Goal: Information Seeking & Learning: Compare options

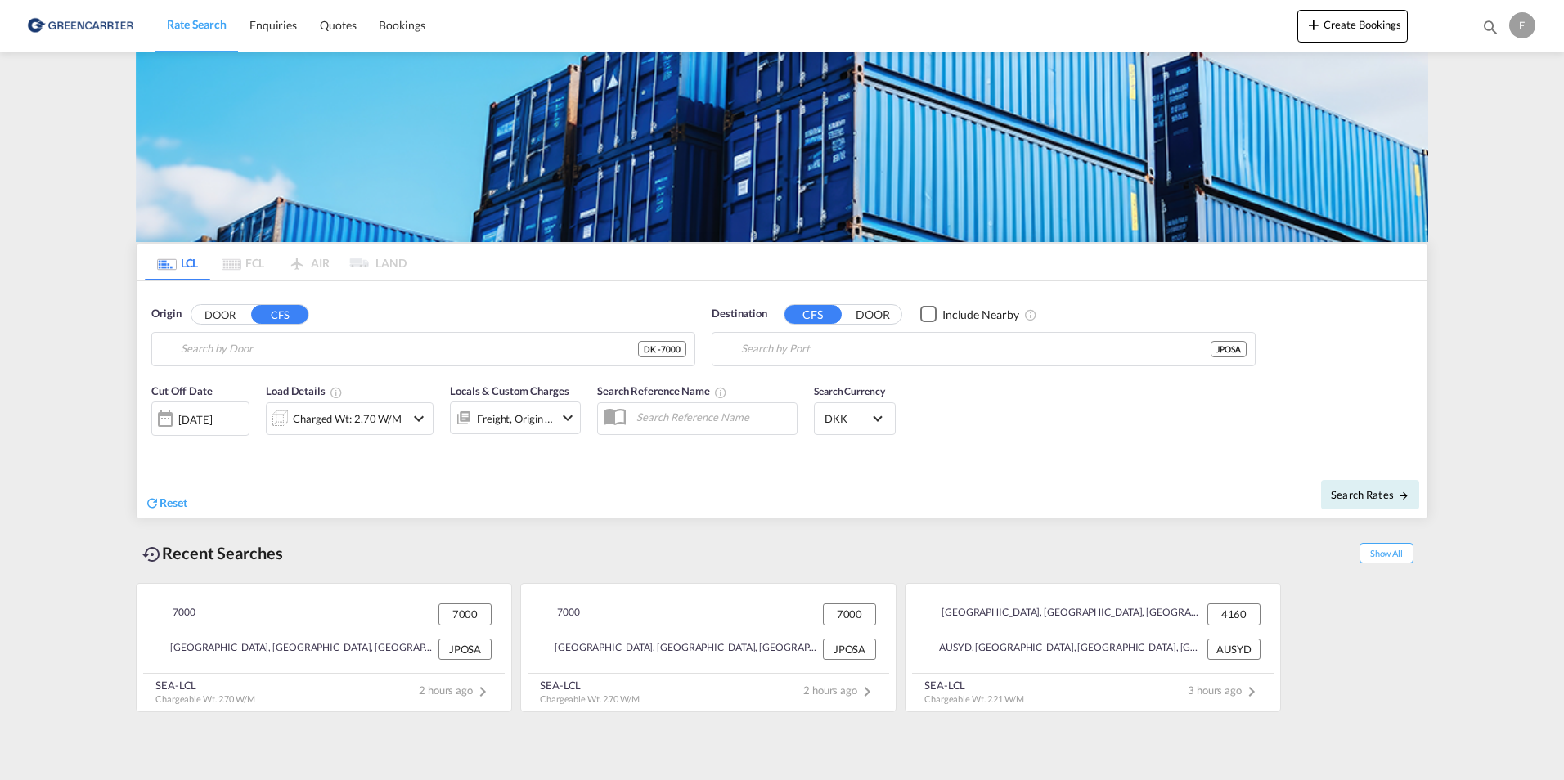
type input "DK-[STREET_ADDRESS] [GEOGRAPHIC_DATA], [GEOGRAPHIC_DATA], [GEOGRAPHIC_DATA], [G…"
type input "[GEOGRAPHIC_DATA], [GEOGRAPHIC_DATA]"
click at [270, 685] on div "SEA-LCL Chargeable Wt. 2.70 W/M 2 hours ago" at bounding box center [324, 690] width 362 height 32
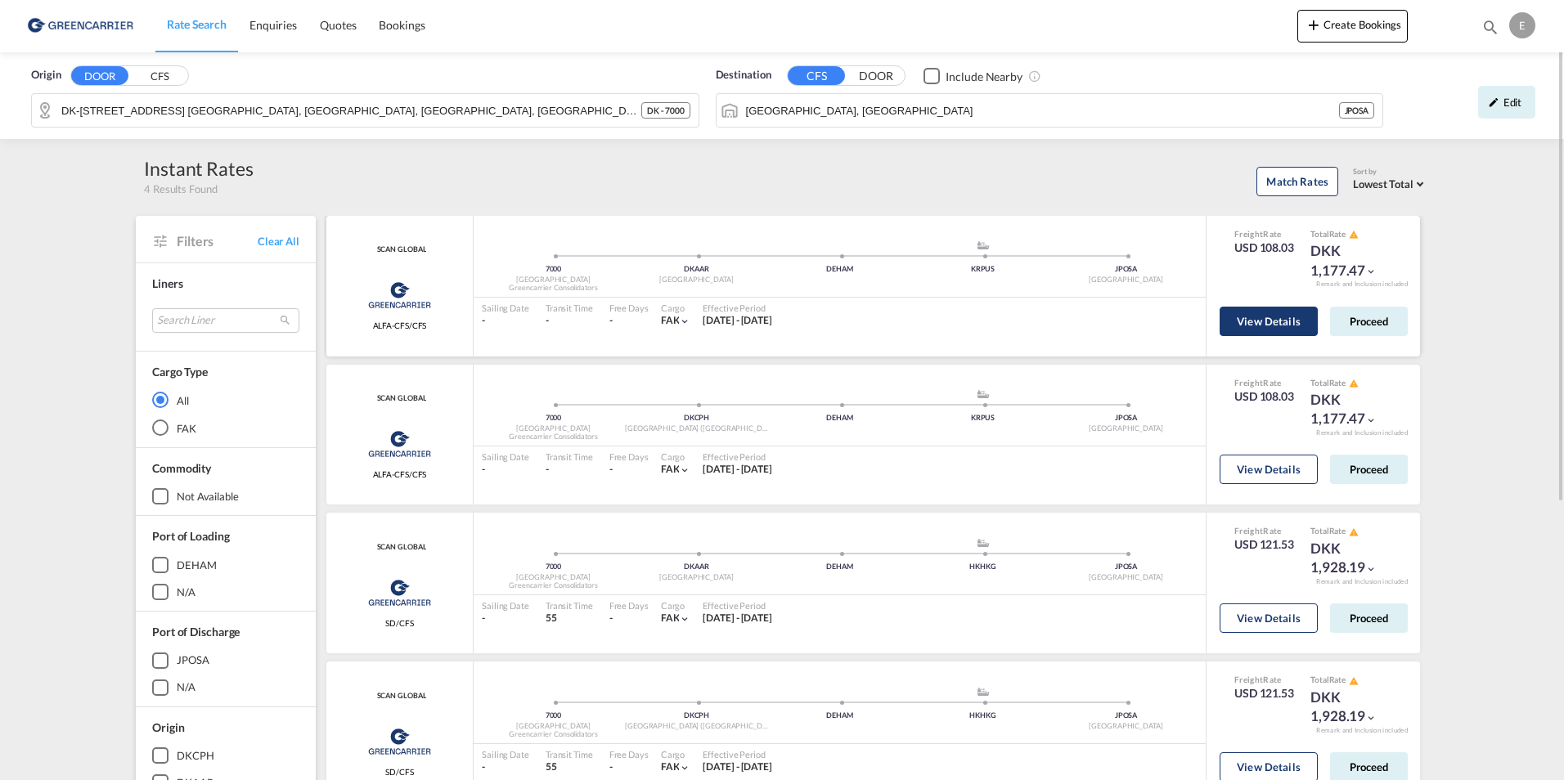
click at [1236, 317] on button "View Details" at bounding box center [1269, 321] width 98 height 29
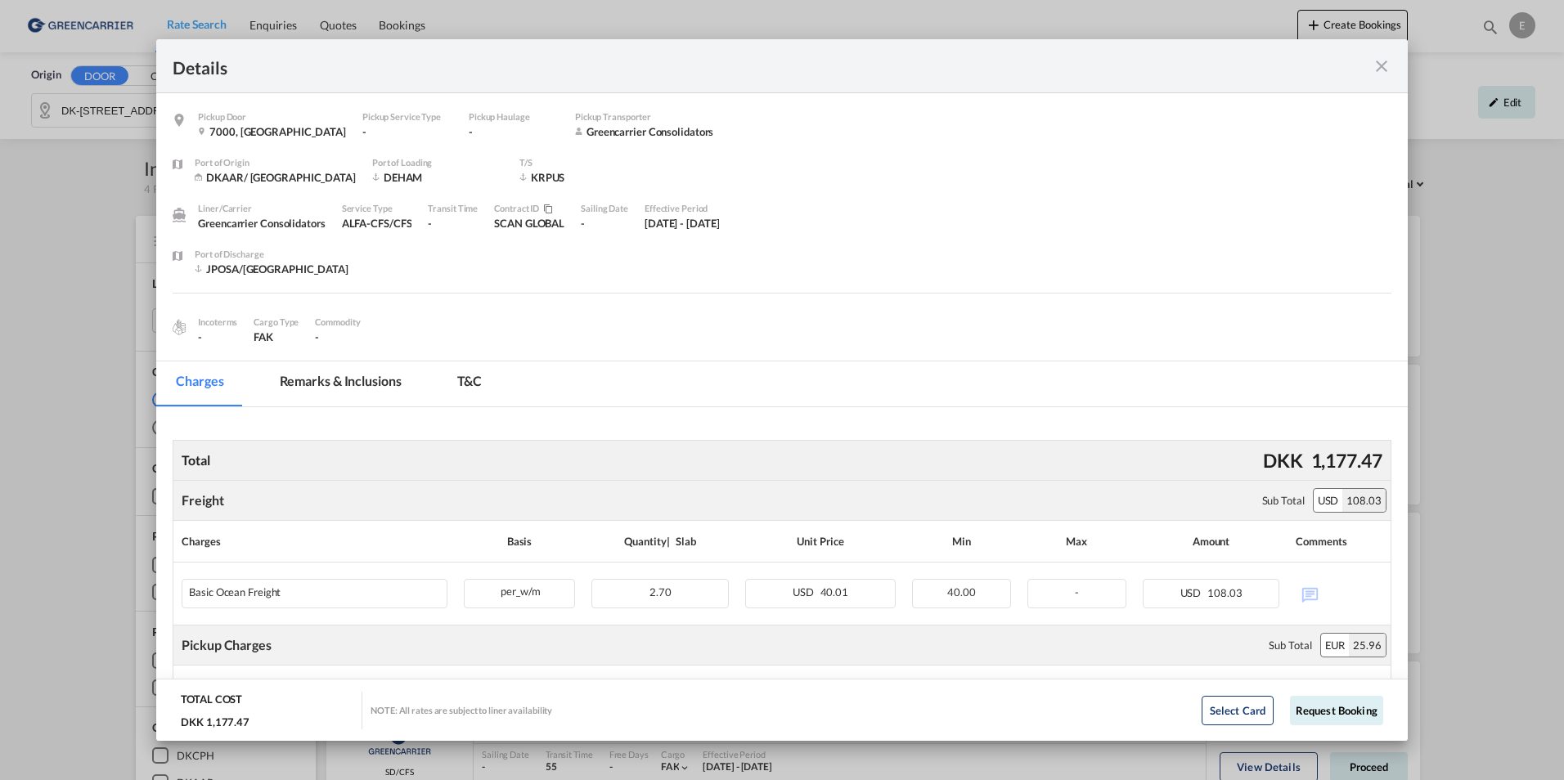
click at [464, 384] on md-tab-item "T&C" at bounding box center [470, 384] width 65 height 45
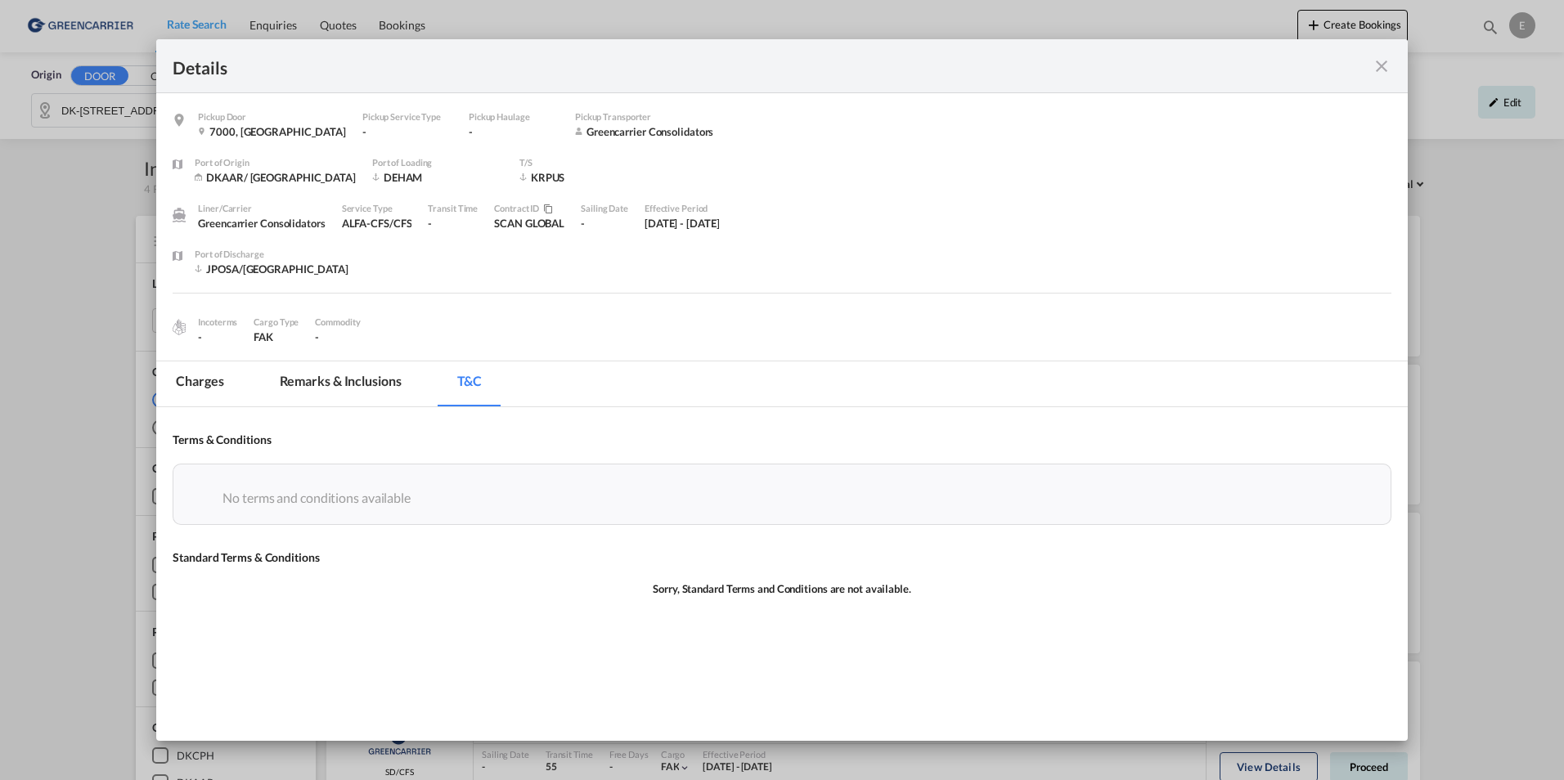
click at [369, 384] on md-tab-item "Remarks & Inclusions" at bounding box center [340, 384] width 161 height 45
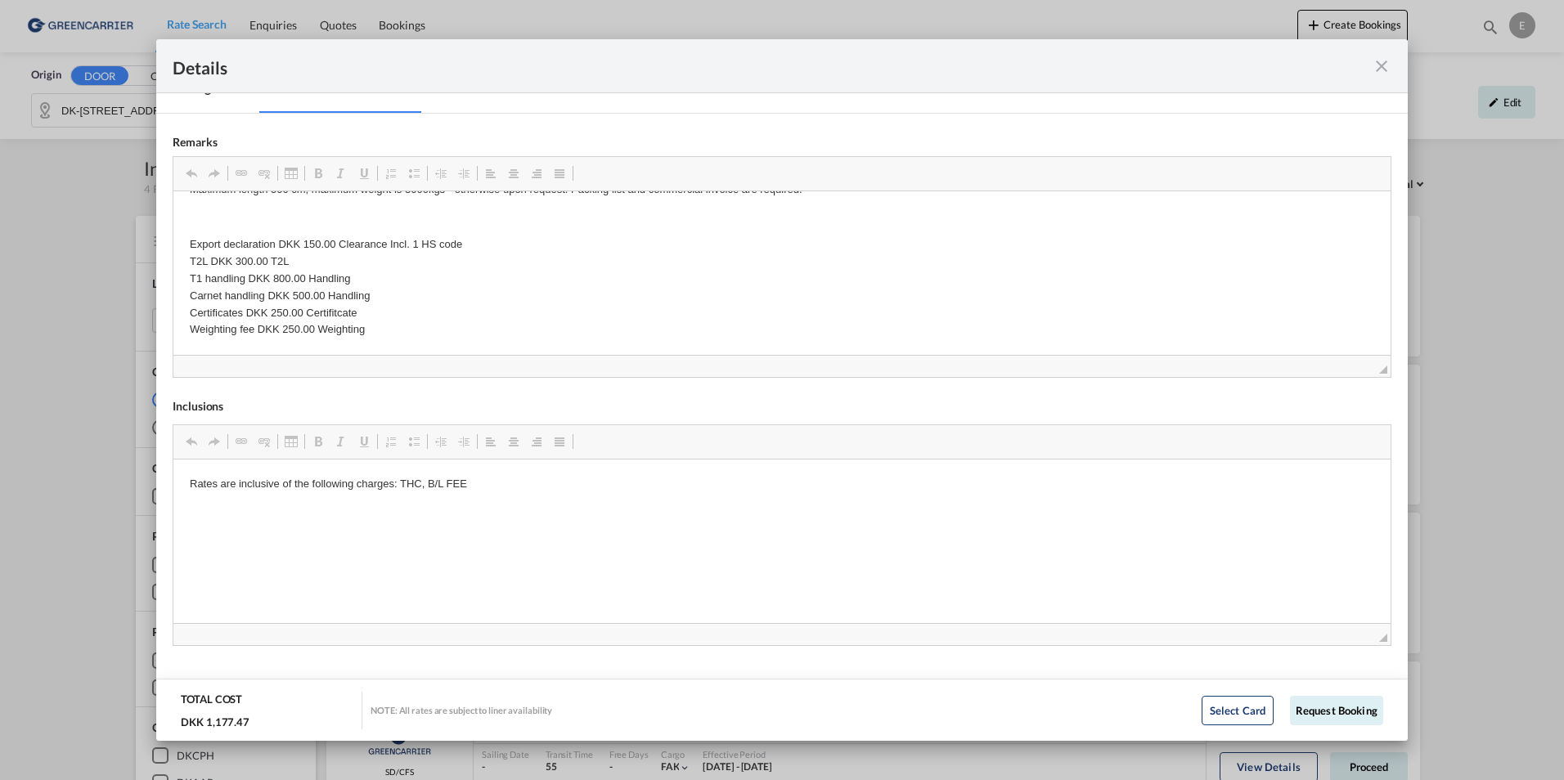
scroll to position [329, 0]
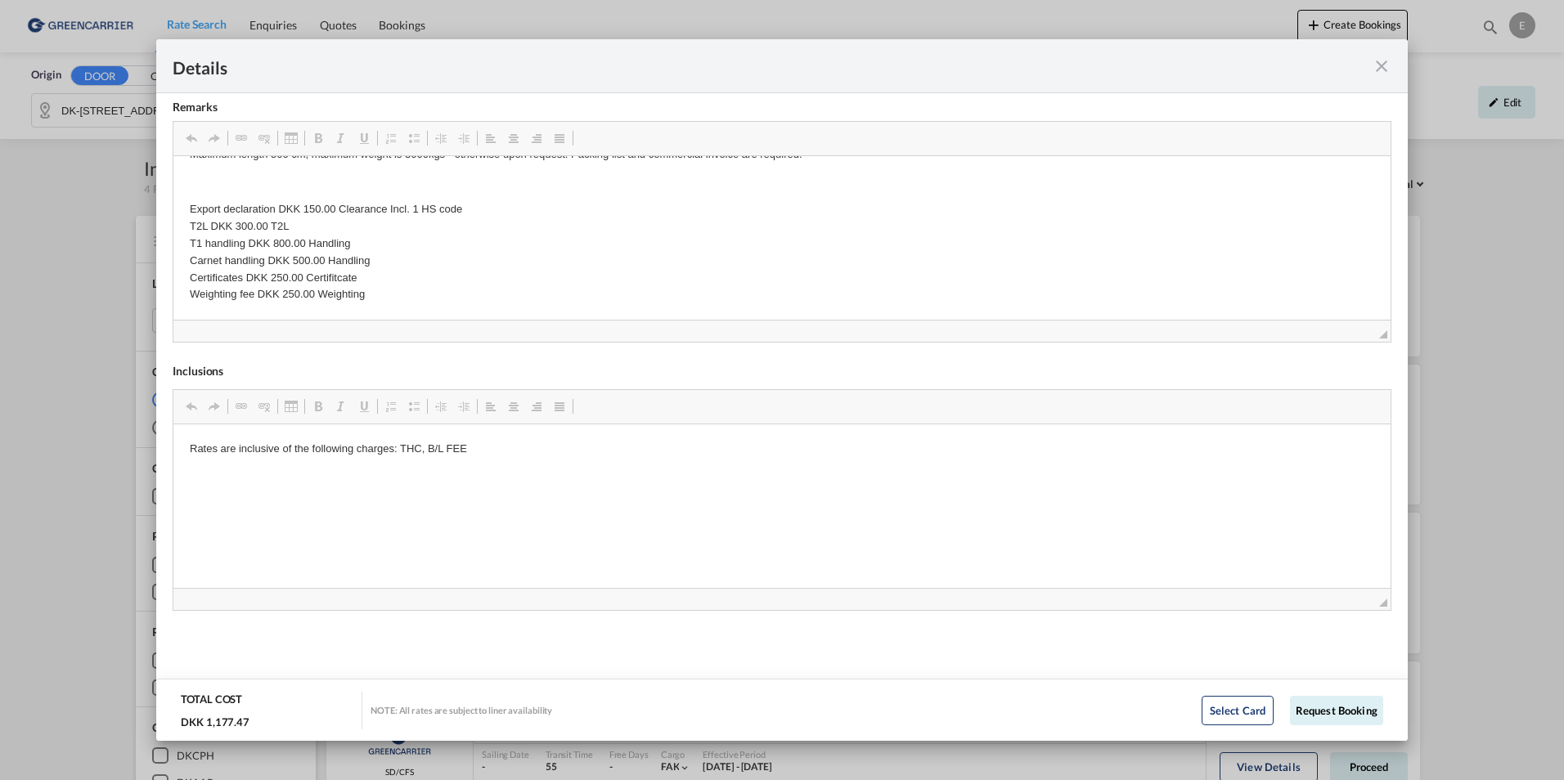
drag, startPoint x: 1505, startPoint y: 579, endPoint x: 900, endPoint y: 123, distance: 758.2
click at [1505, 579] on div "Details Pickup Door 7000, [GEOGRAPHIC_DATA] Pickup Service Type - Pickup Haulag…" at bounding box center [782, 390] width 1564 height 780
click at [1387, 69] on md-icon "icon-close fg-AAA8AD m-0 cursor" at bounding box center [1382, 66] width 20 height 20
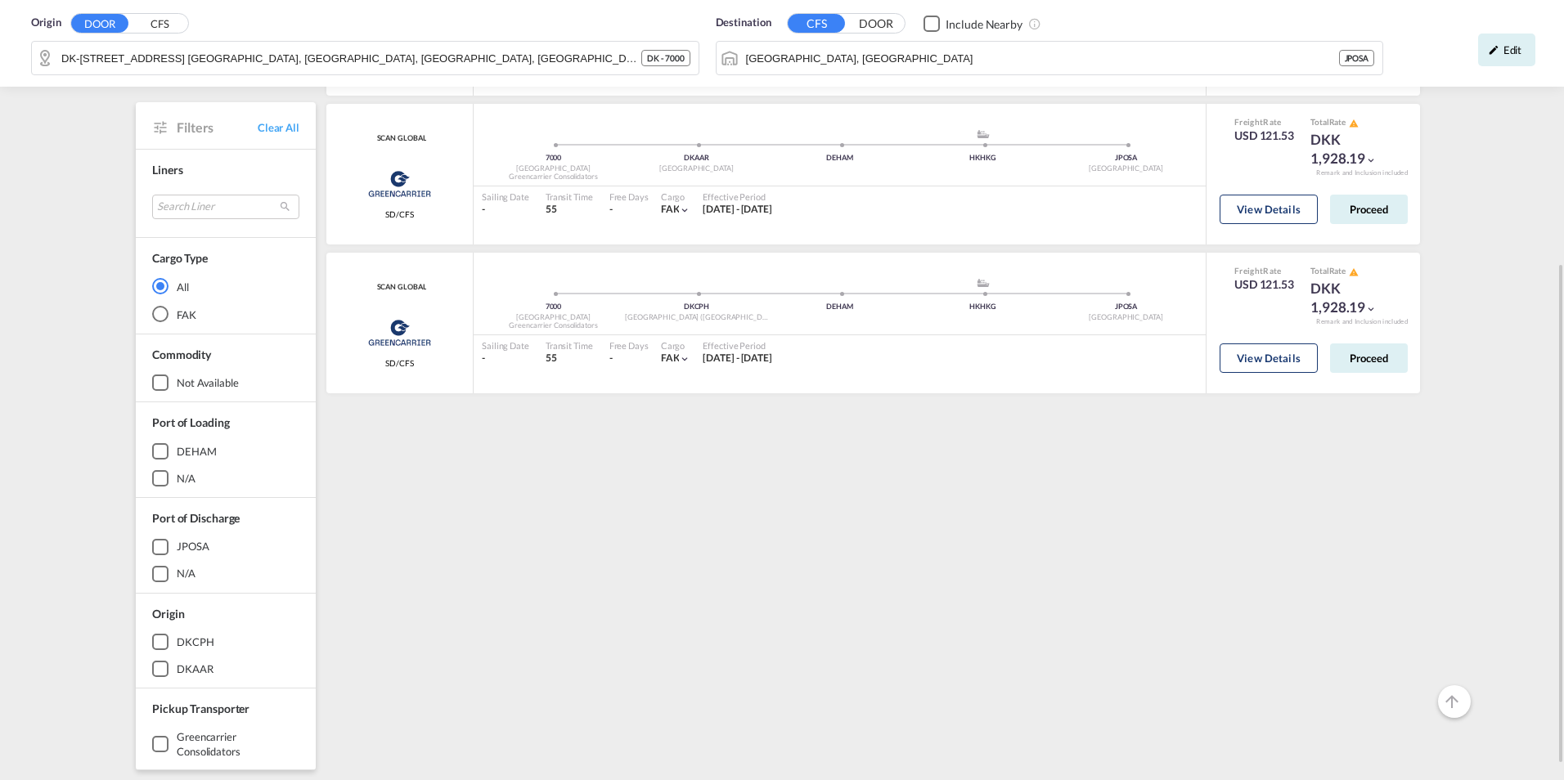
scroll to position [82, 0]
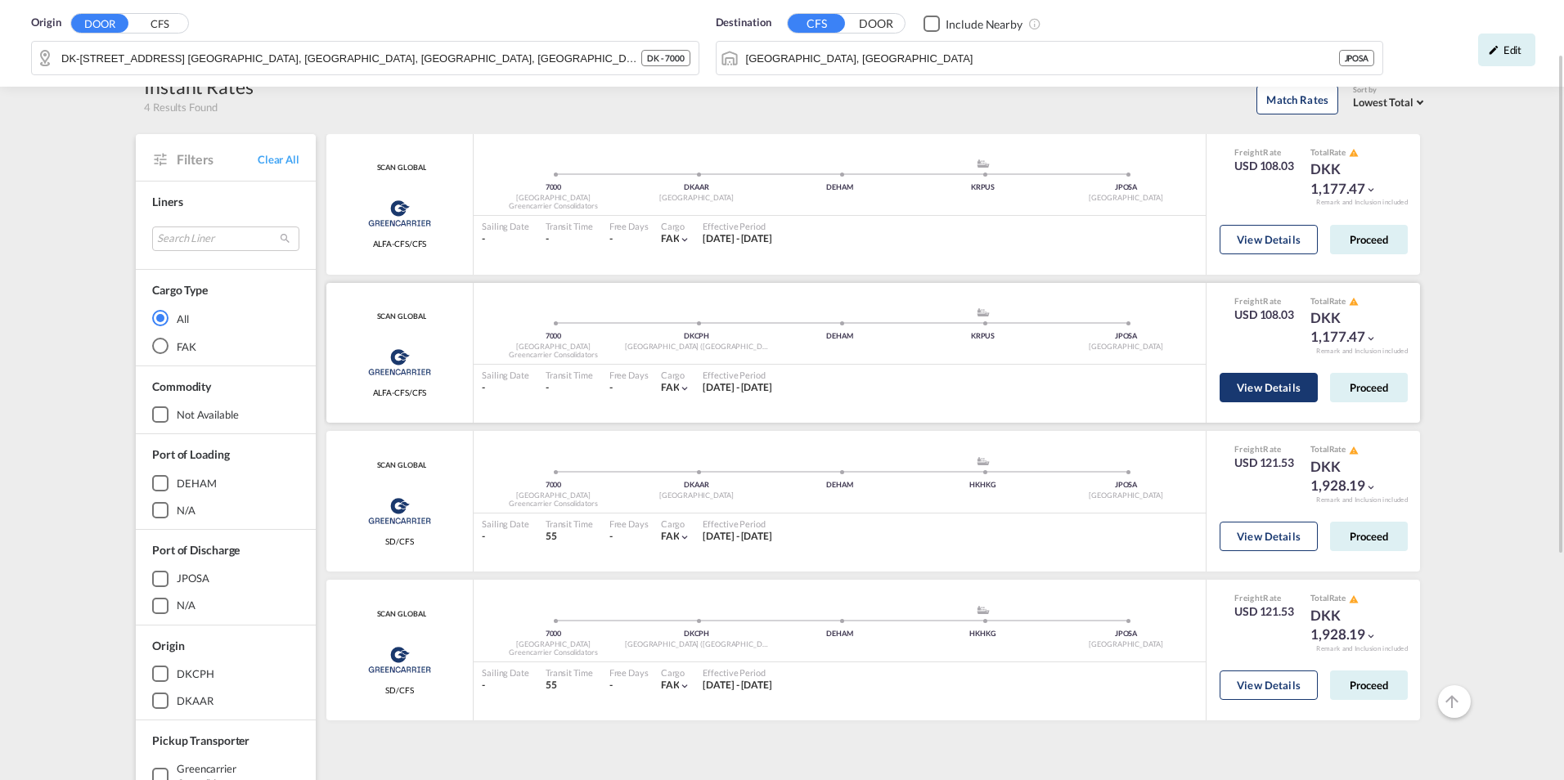
click at [1255, 390] on button "View Details" at bounding box center [1269, 387] width 98 height 29
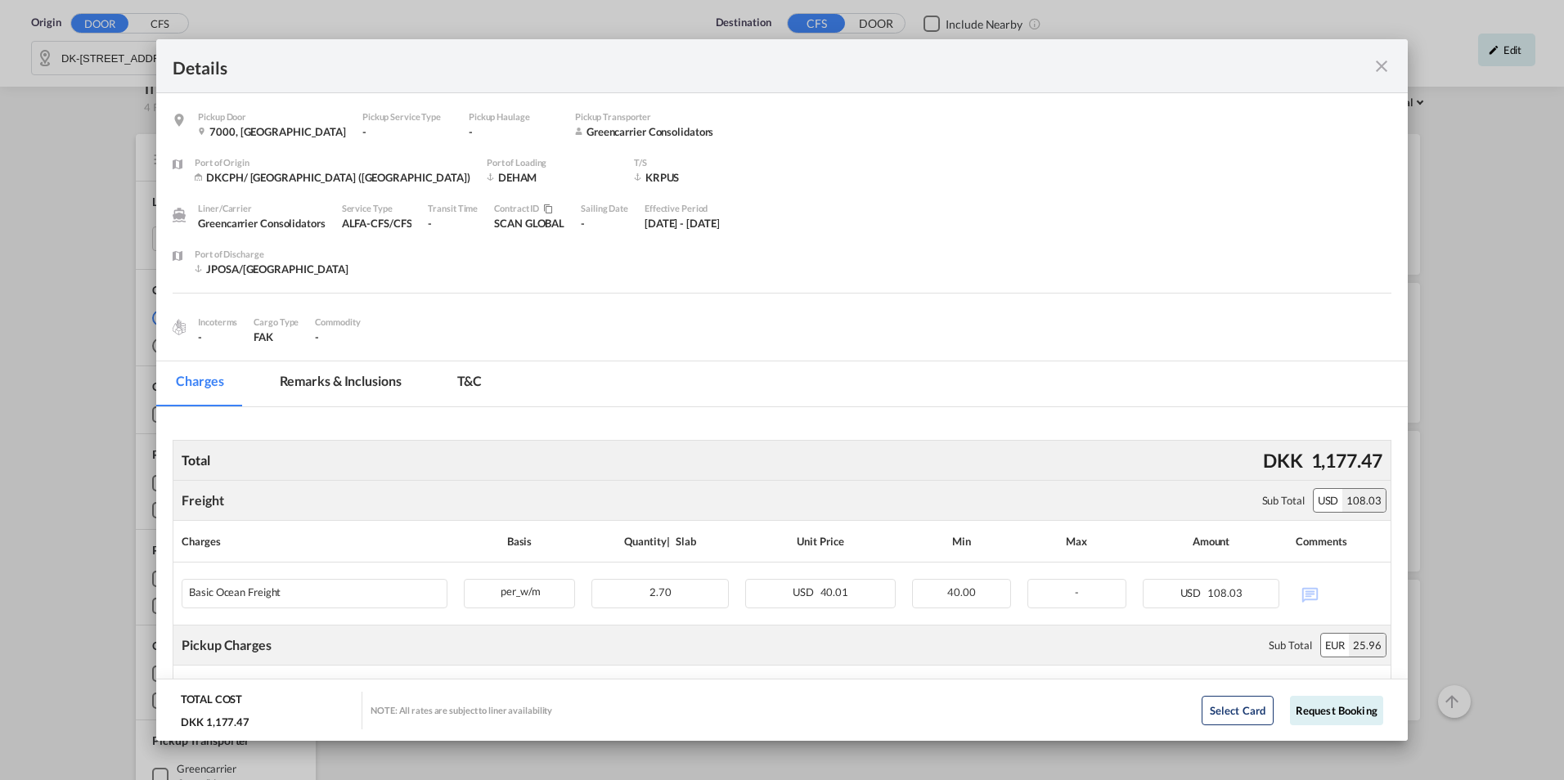
click at [1387, 74] on md-icon "icon-close fg-AAA8AD m-0 cursor" at bounding box center [1382, 66] width 20 height 20
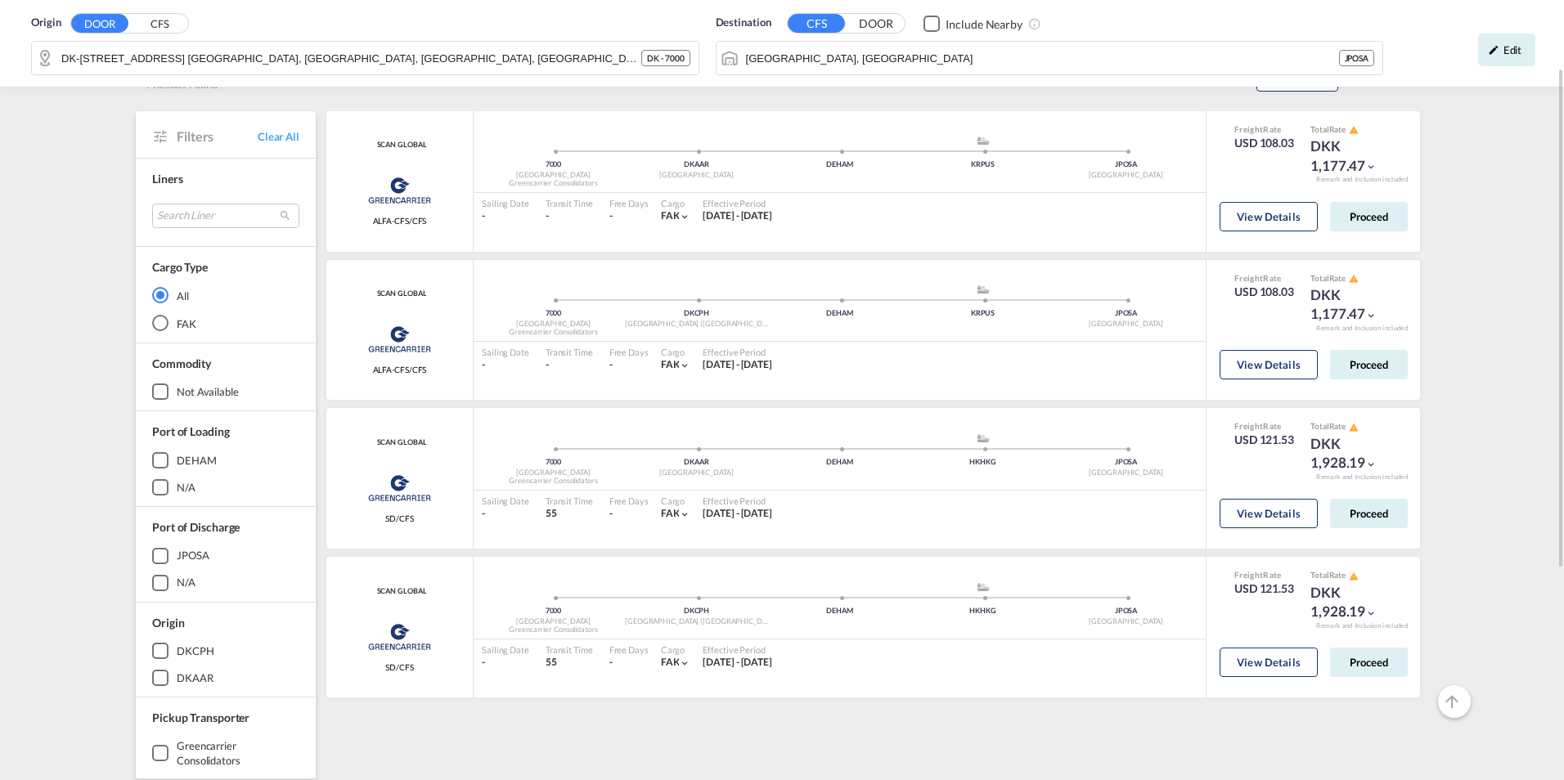
scroll to position [0, 0]
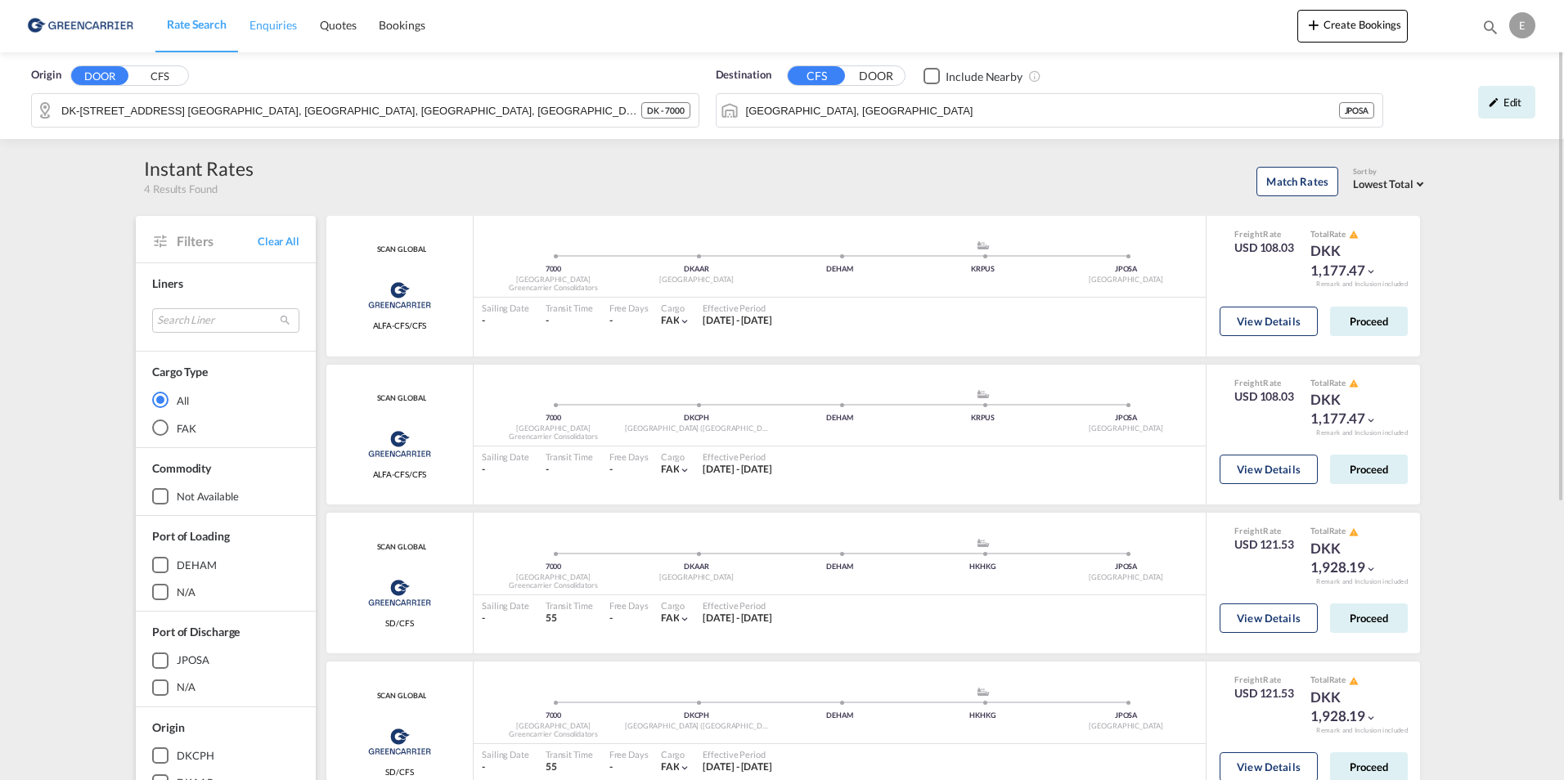
click at [277, 23] on span "Enquiries" at bounding box center [273, 25] width 47 height 14
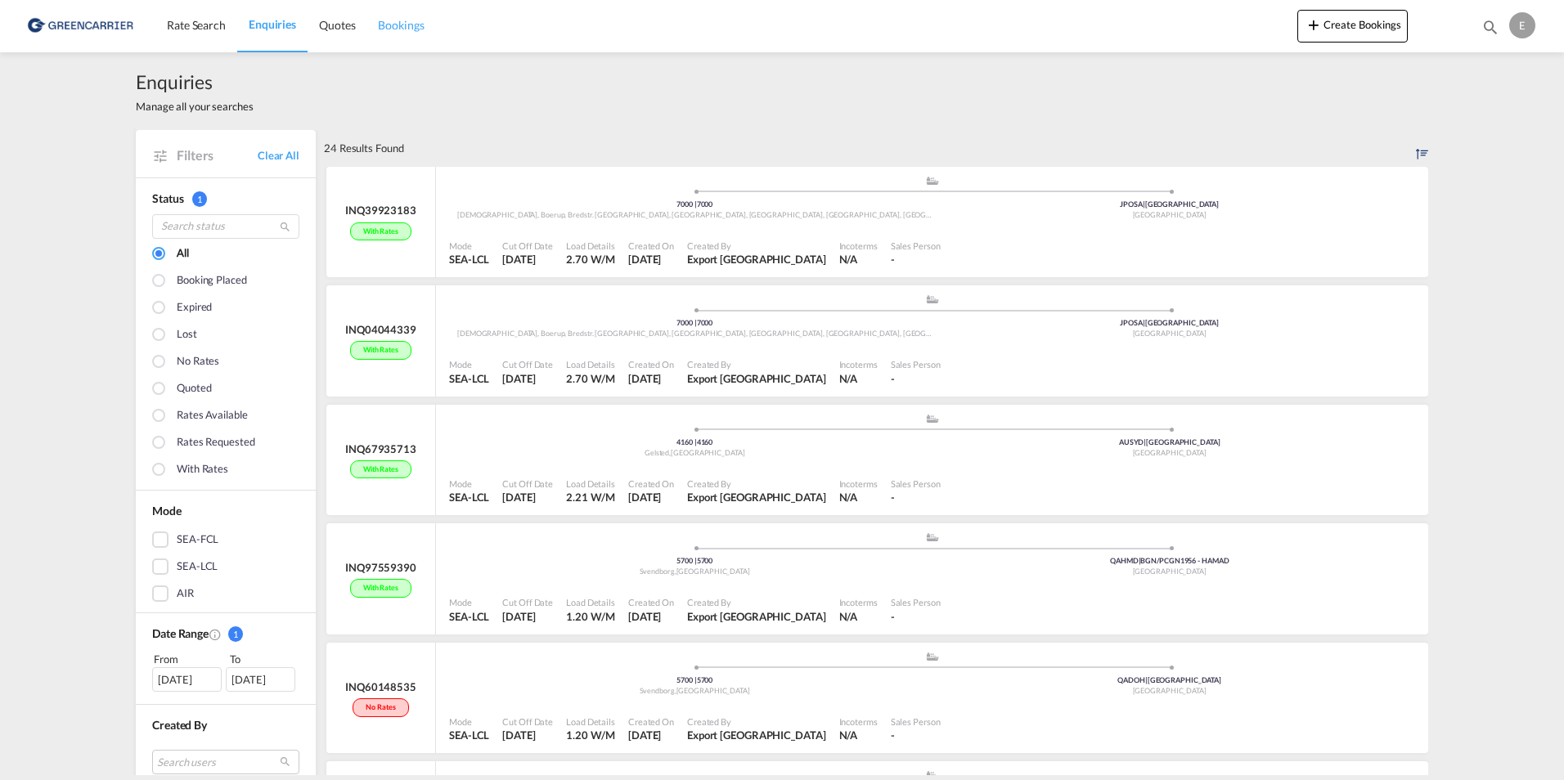
click at [388, 27] on span "Bookings" at bounding box center [401, 25] width 46 height 14
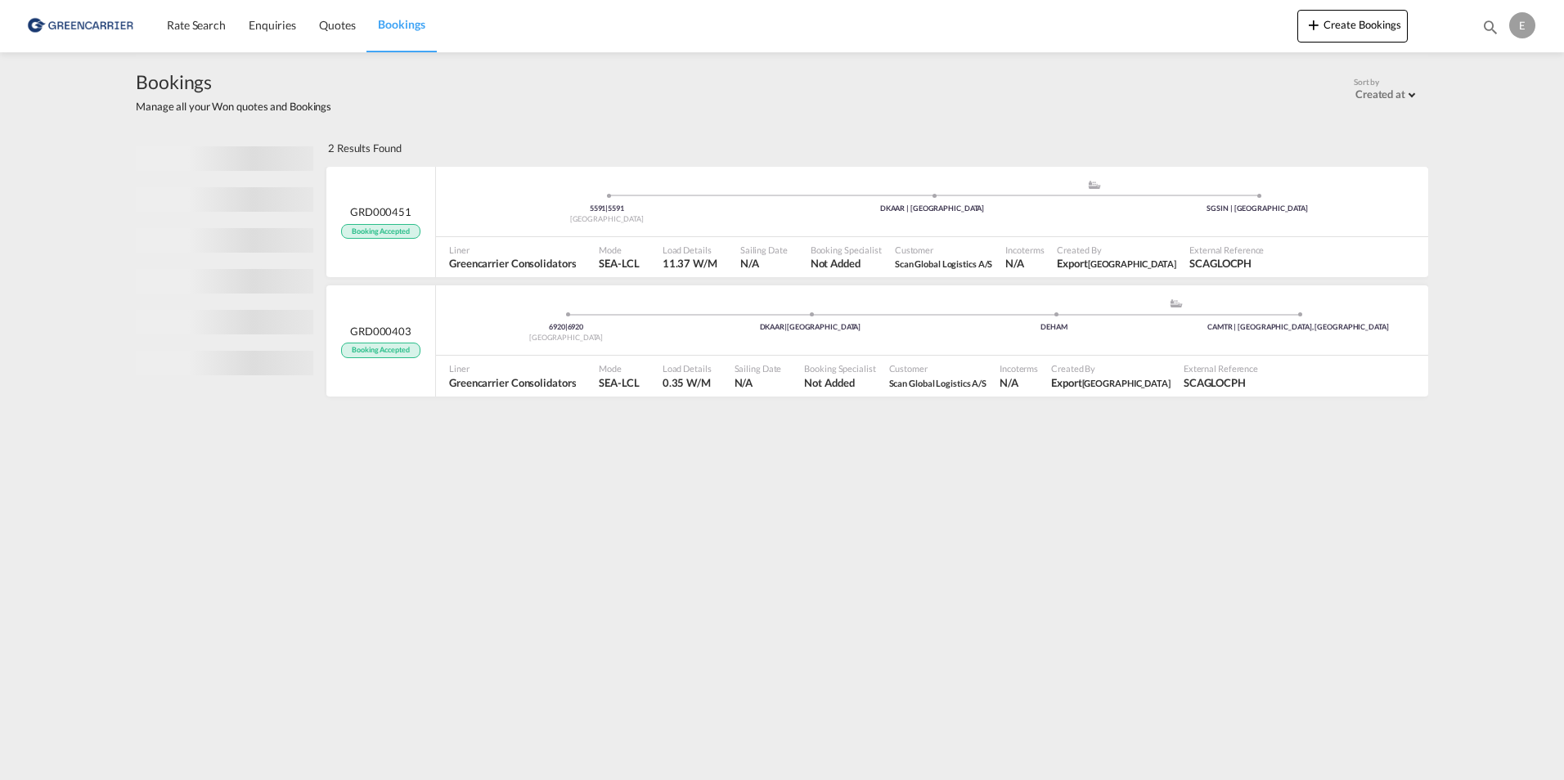
click at [1486, 21] on md-icon "icon-magnify" at bounding box center [1491, 27] width 18 height 18
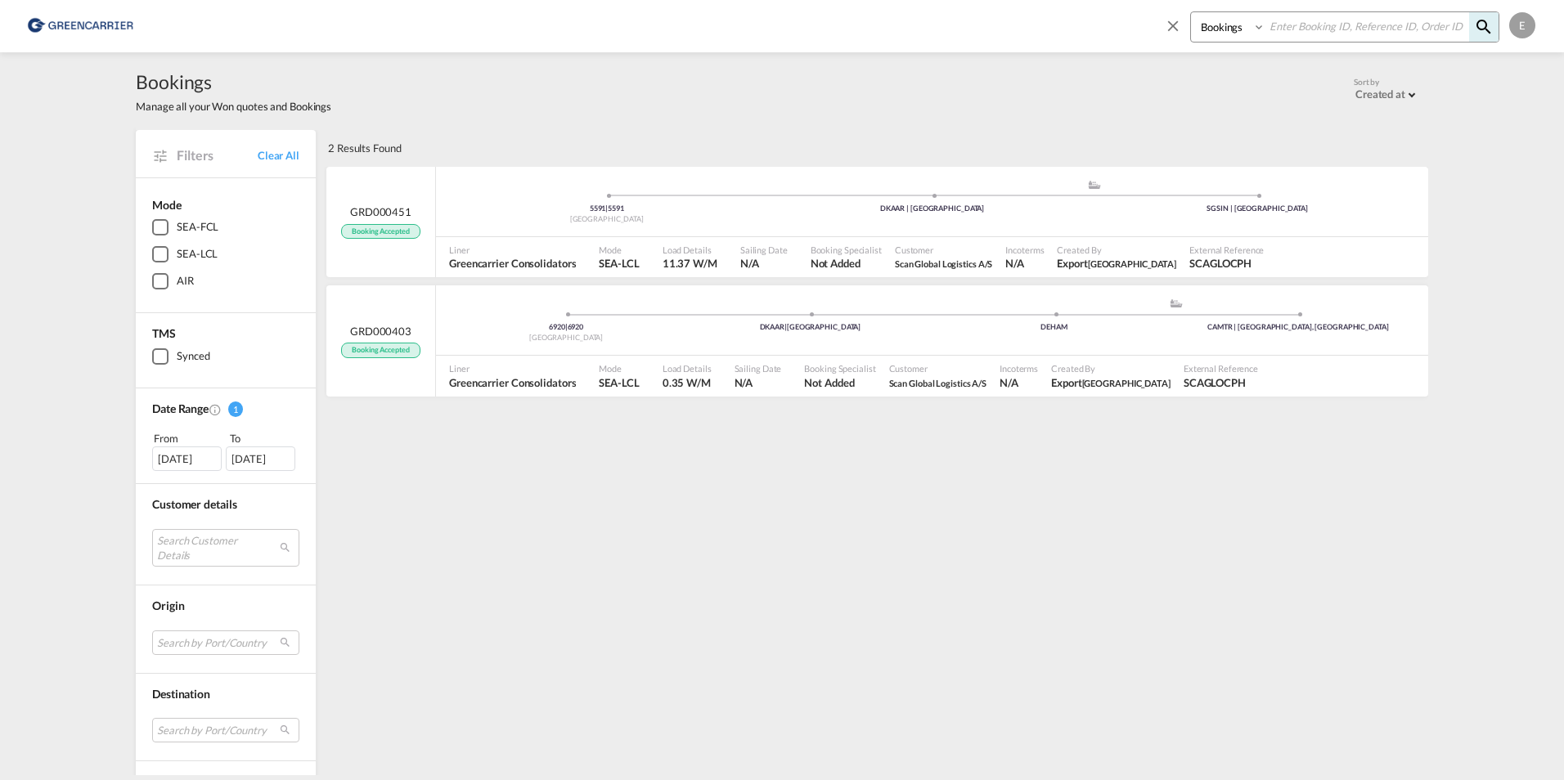
click at [56, 26] on img at bounding box center [80, 25] width 110 height 37
click at [29, 25] on img at bounding box center [80, 25] width 110 height 37
